Goal: Task Accomplishment & Management: Manage account settings

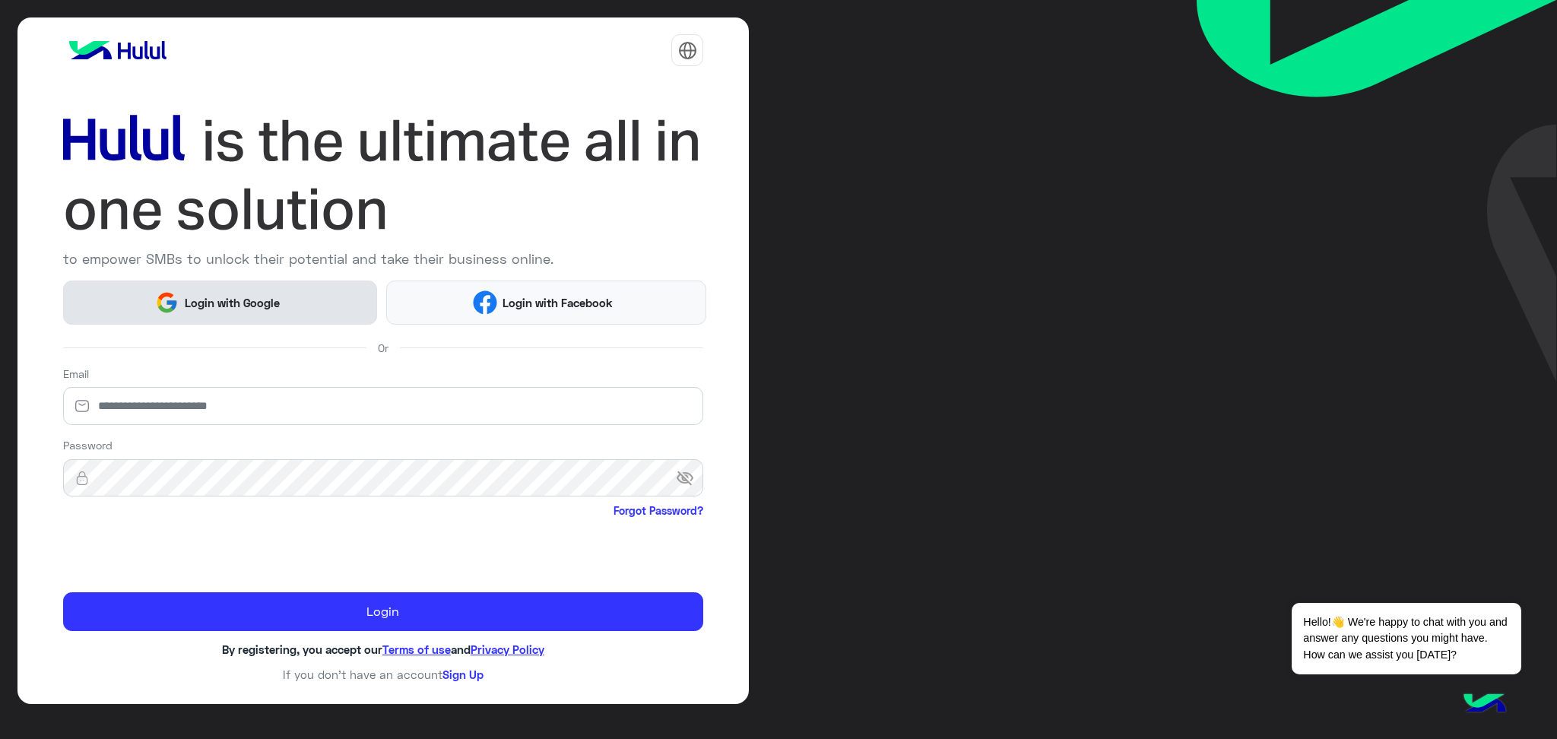
click at [254, 312] on button "Login with Google" at bounding box center [220, 302] width 315 height 44
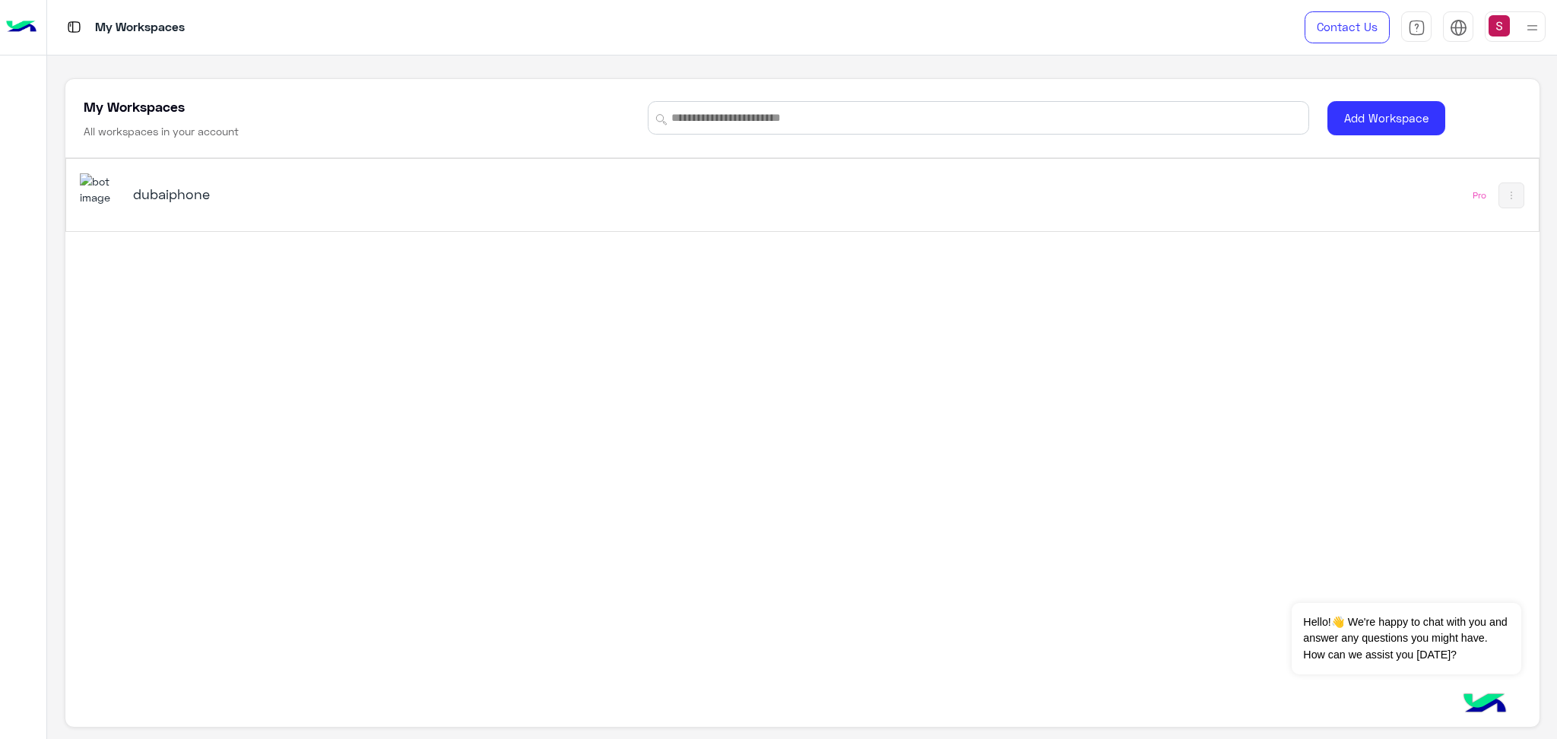
click at [1524, 19] on img at bounding box center [1532, 27] width 19 height 19
click at [113, 201] on img at bounding box center [100, 189] width 41 height 33
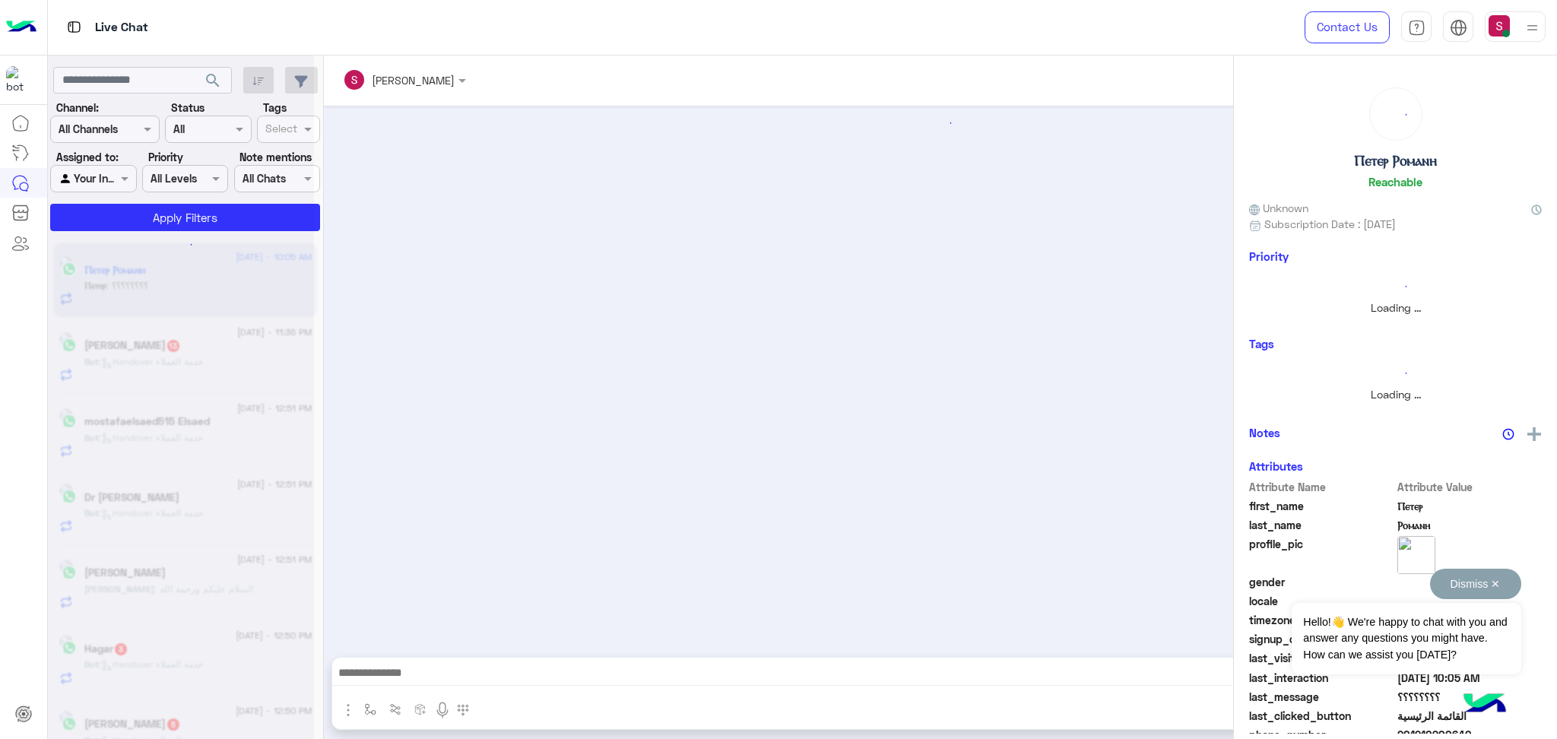
click at [1494, 584] on button "Dismiss ✕" at bounding box center [1475, 584] width 91 height 30
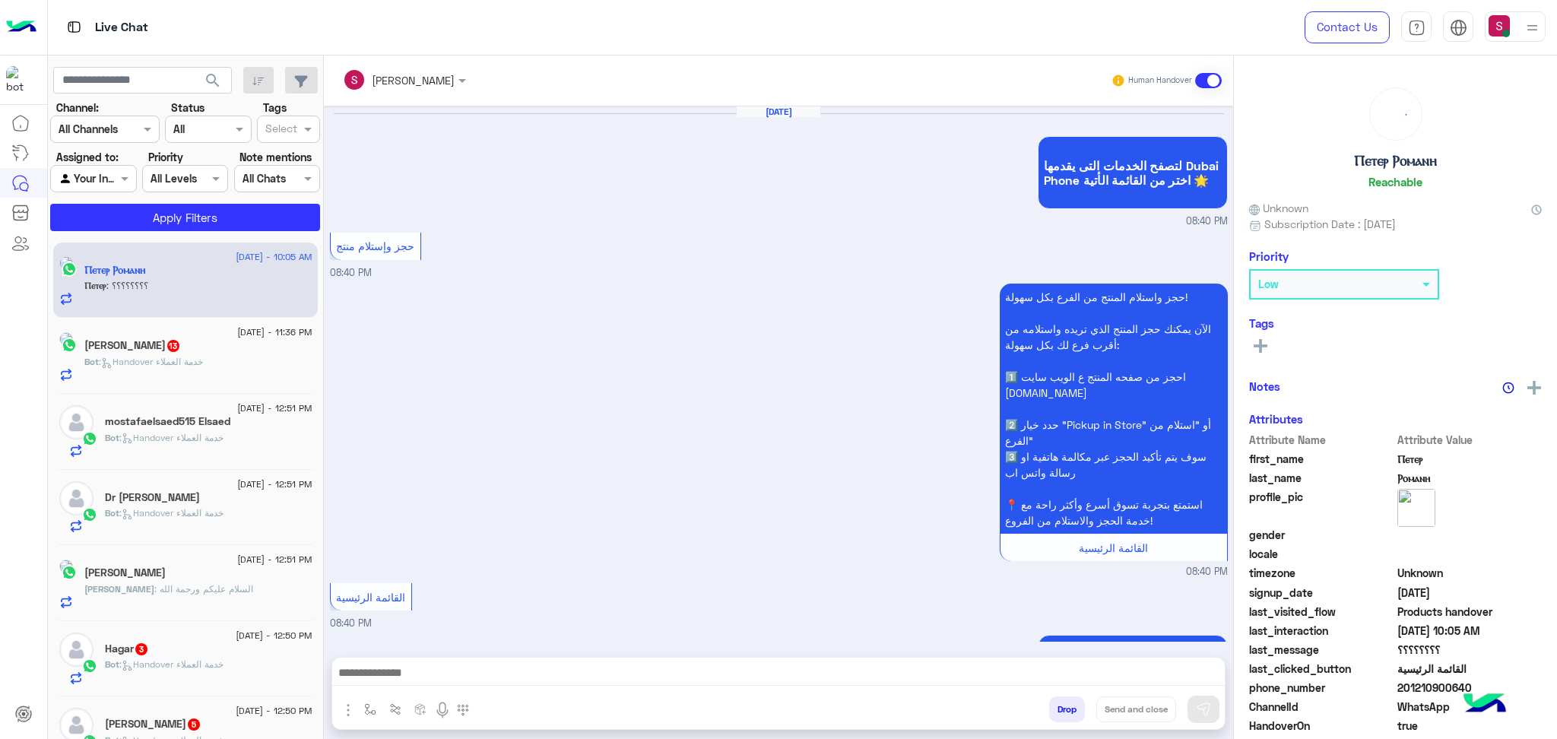
scroll to position [982, 0]
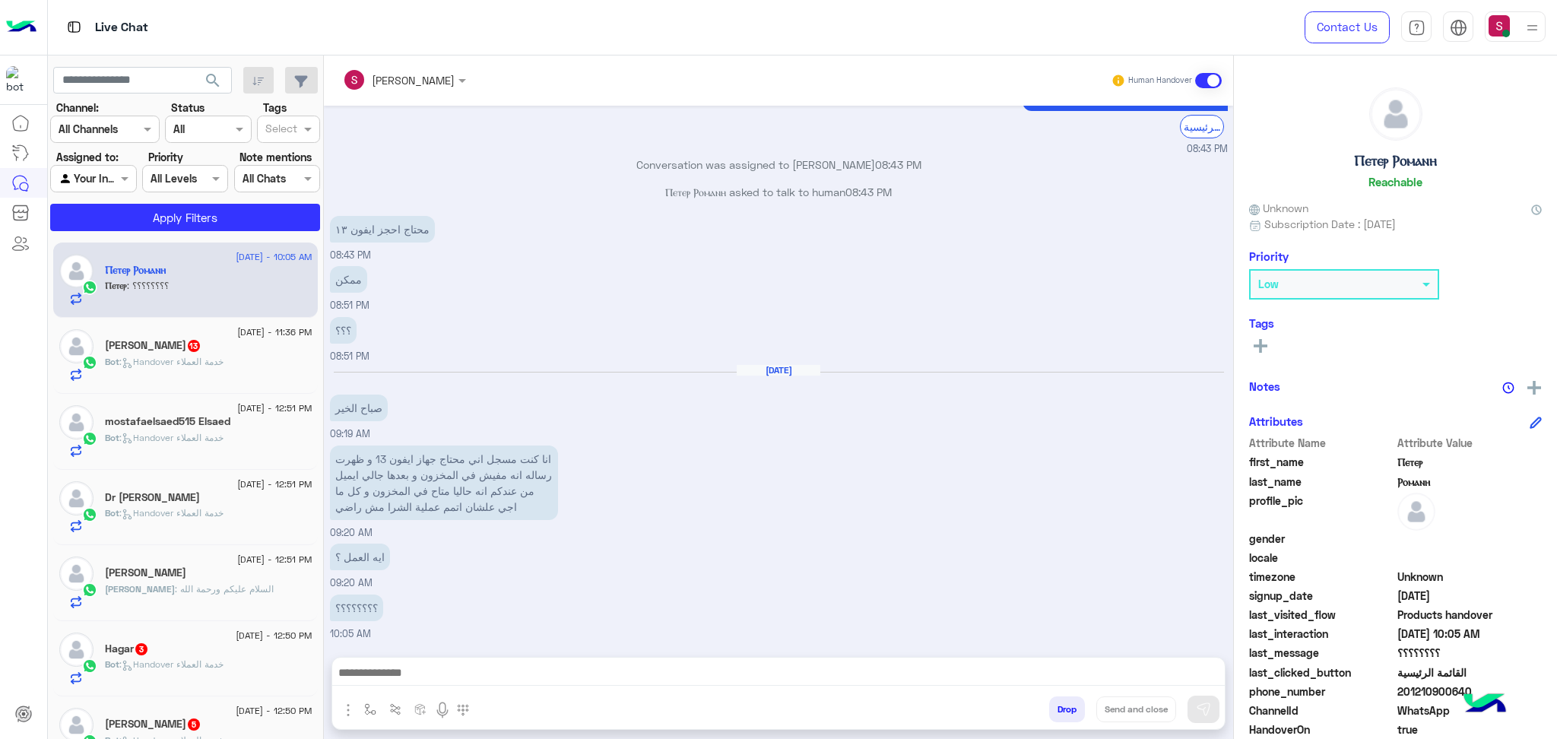
click at [1510, 22] on div at bounding box center [1515, 26] width 61 height 30
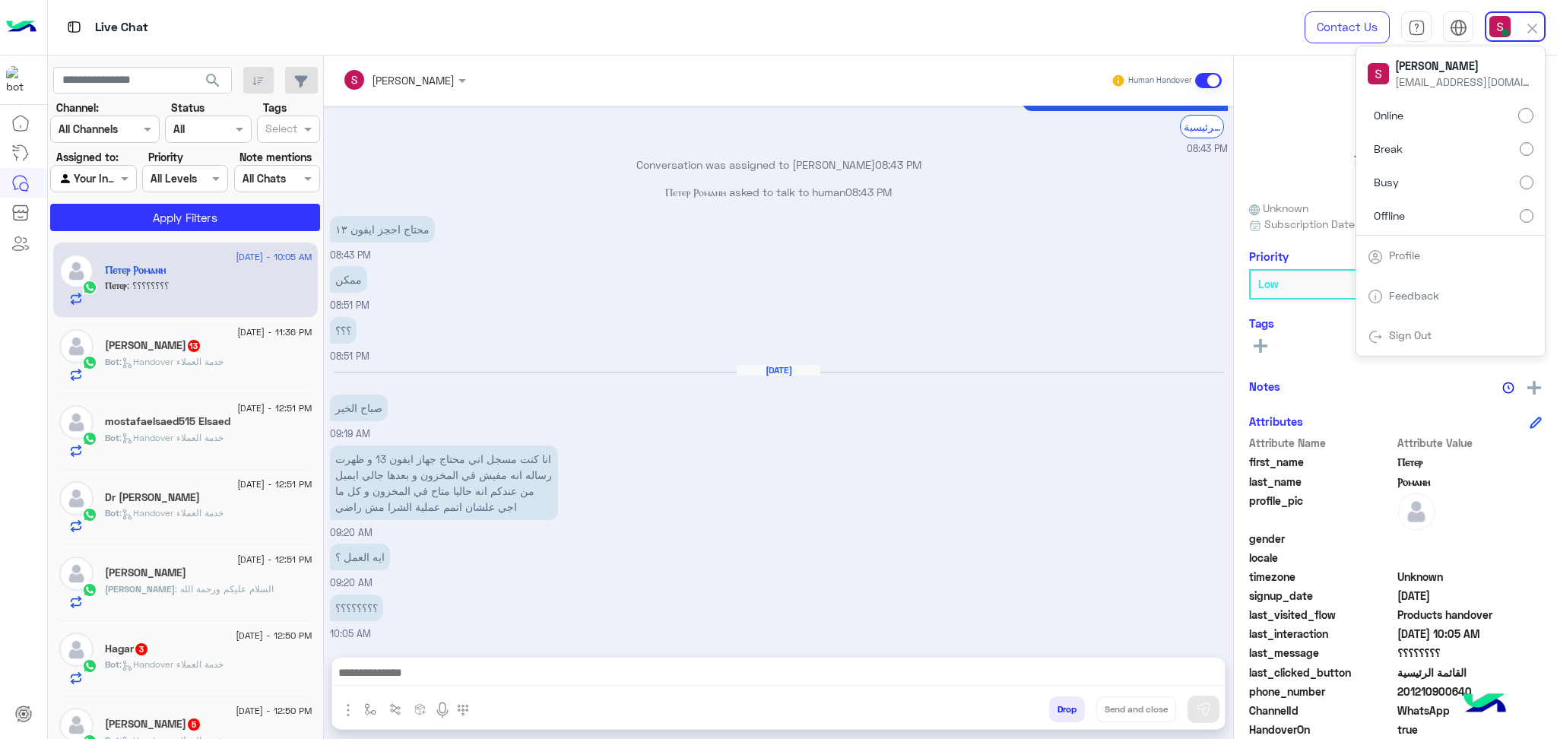
click at [1412, 214] on label "Offline" at bounding box center [1450, 214] width 166 height 27
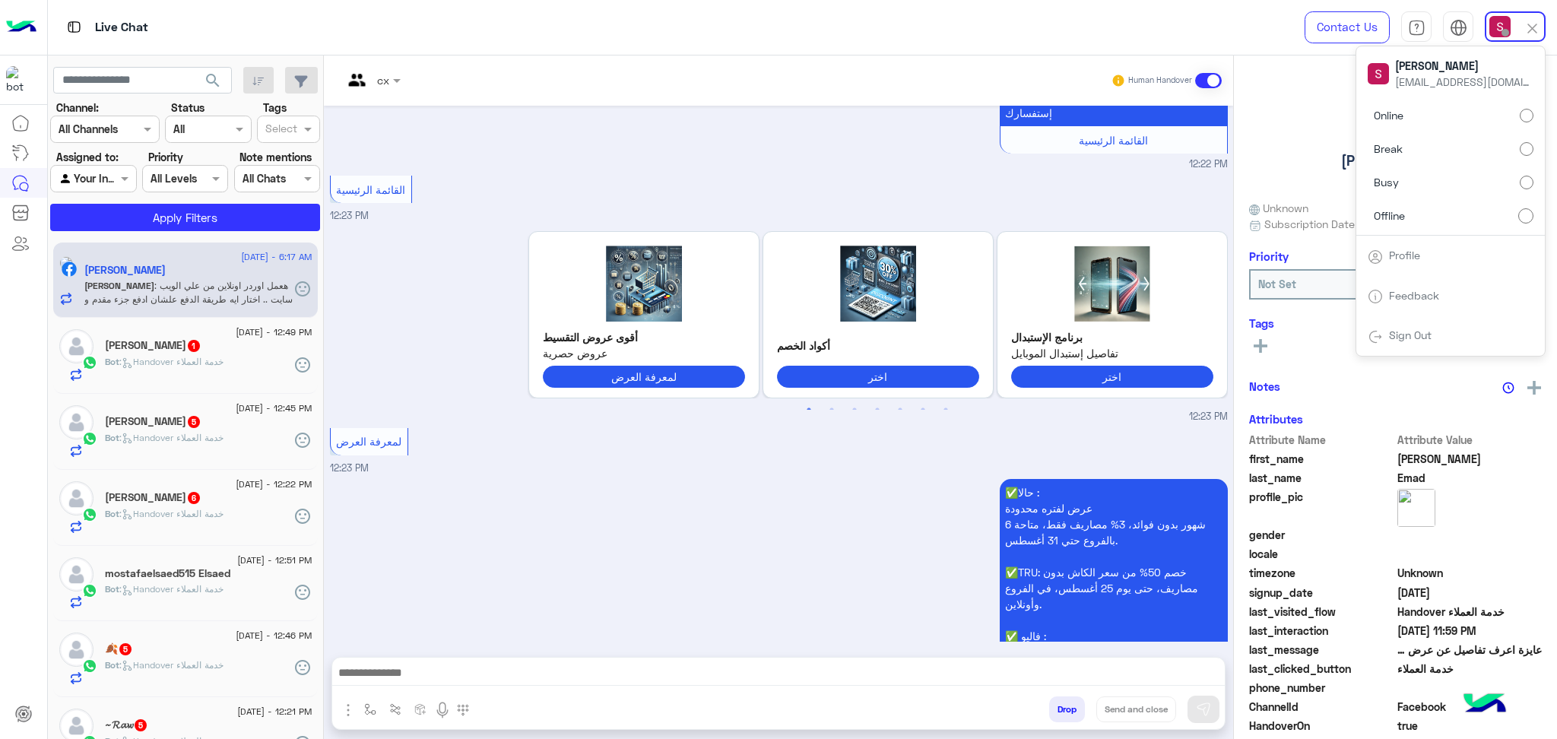
scroll to position [1599, 0]
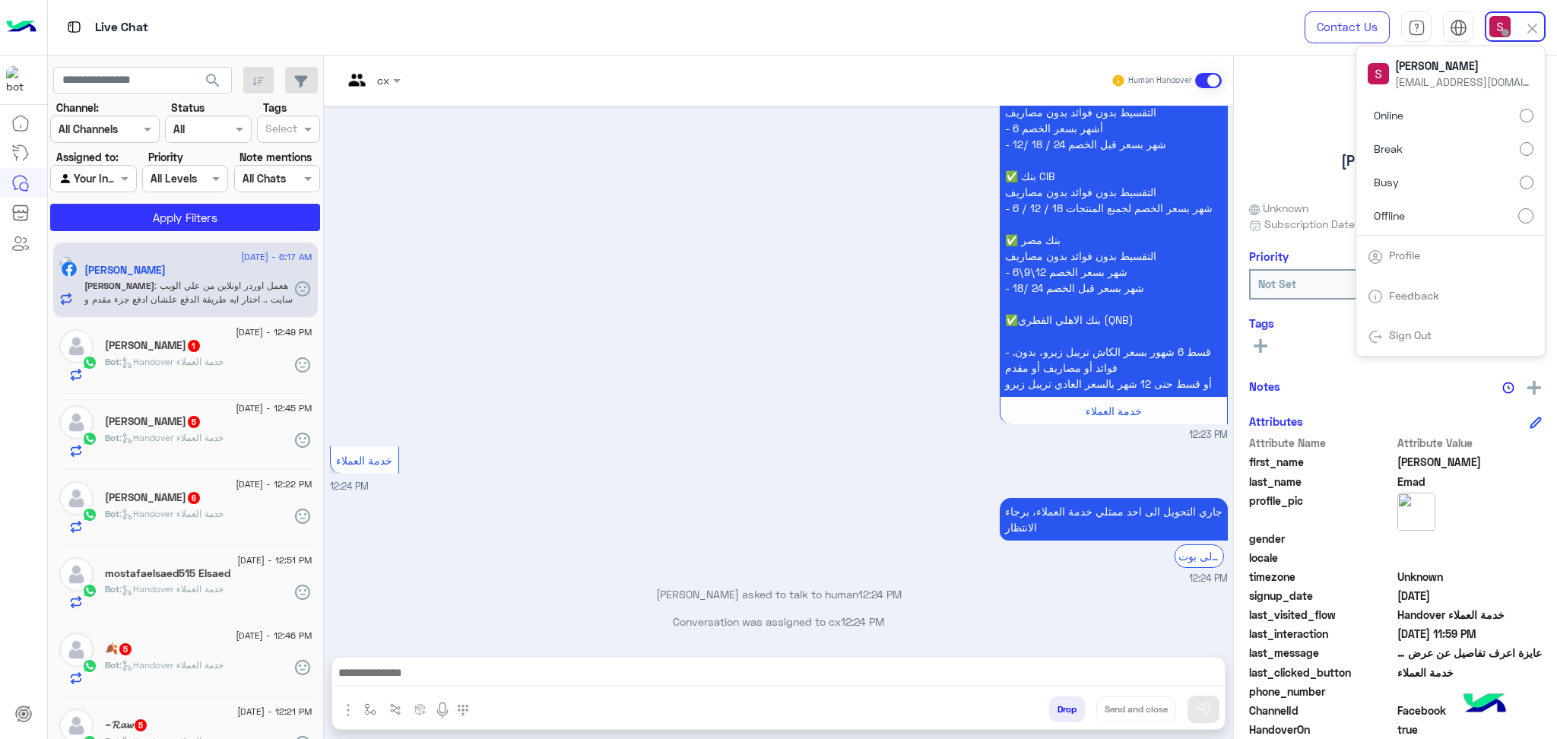
click at [207, 88] on span "search" at bounding box center [213, 80] width 18 height 18
